Goal: Task Accomplishment & Management: Use online tool/utility

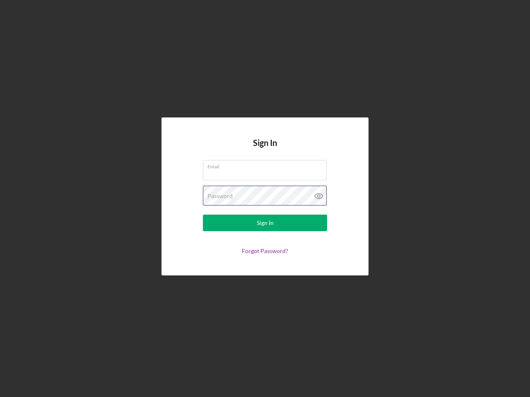
click at [265, 199] on div "Password" at bounding box center [265, 196] width 124 height 21
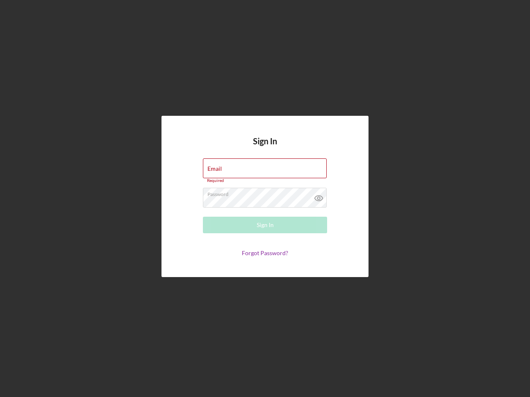
click at [319, 196] on icon at bounding box center [318, 198] width 21 height 21
